Goal: Communication & Community: Share content

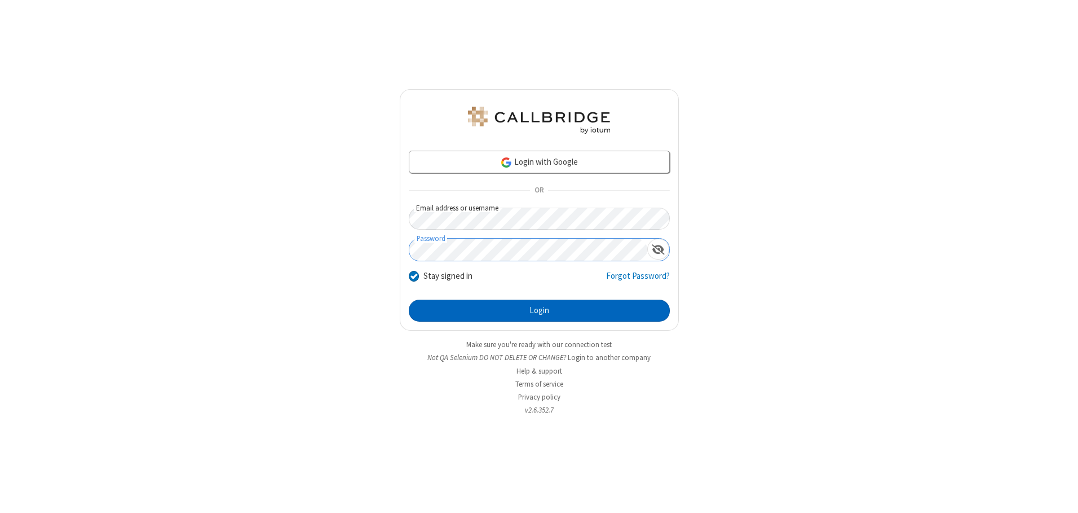
click at [539, 310] on button "Login" at bounding box center [539, 311] width 261 height 23
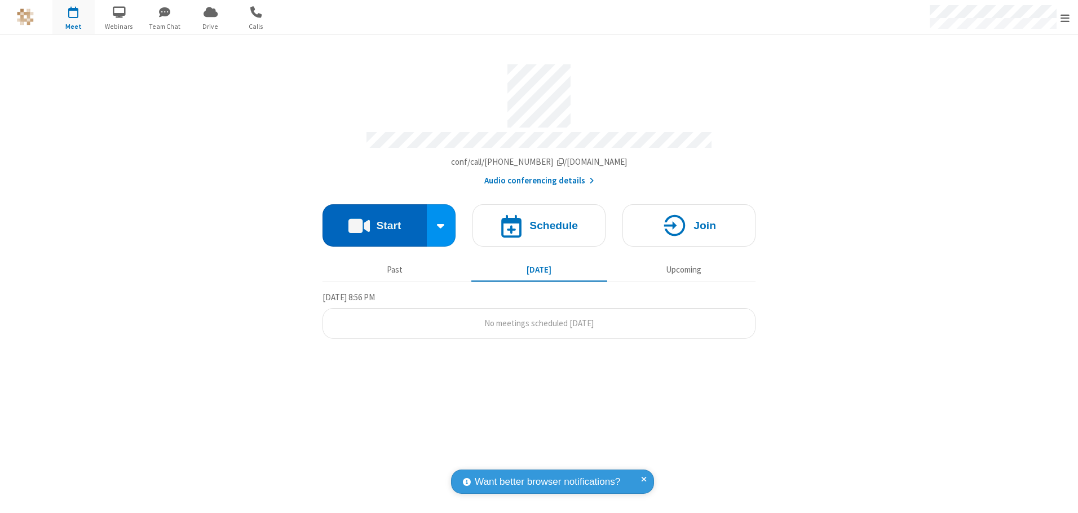
click at [375, 221] on button "Start" at bounding box center [375, 225] width 104 height 42
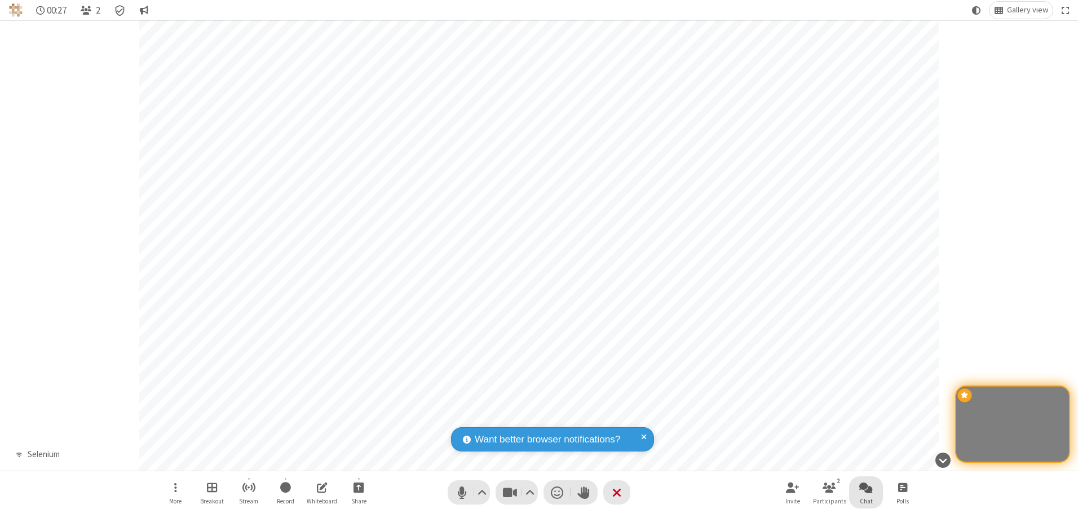
click at [866, 487] on span "Open chat" at bounding box center [867, 487] width 14 height 14
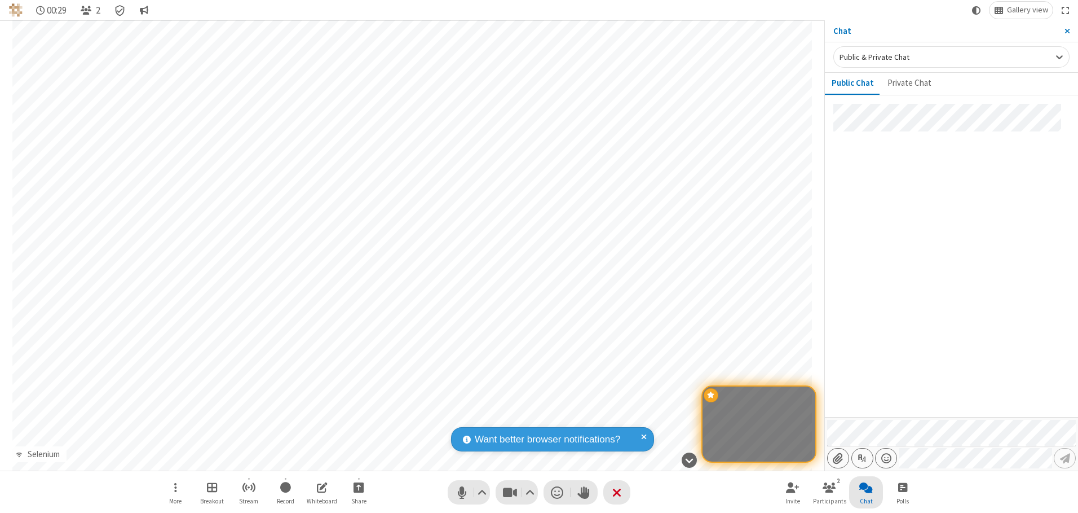
type input "C:\fakepath\doc_test.docx"
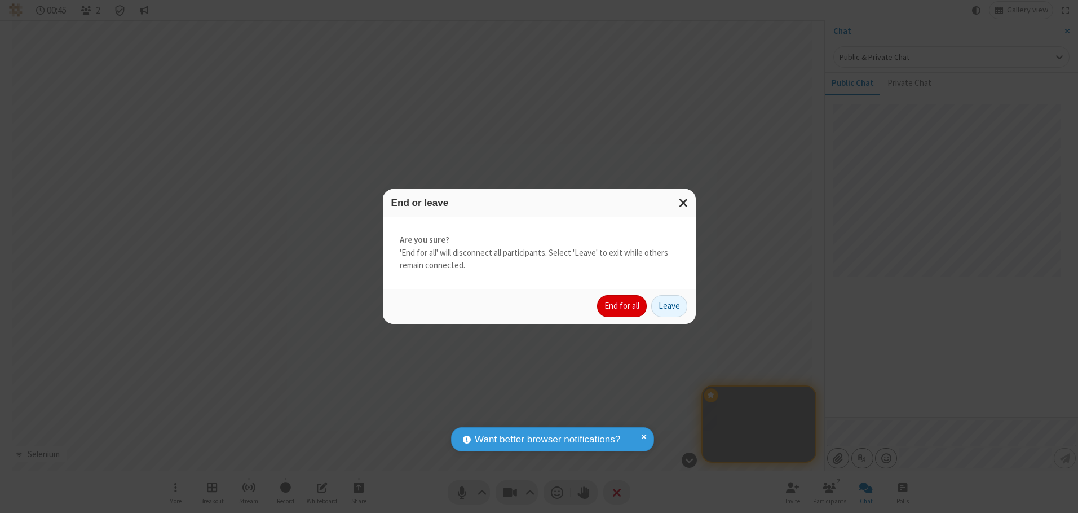
click at [623, 306] on button "End for all" at bounding box center [622, 306] width 50 height 23
